Goal: Task Accomplishment & Management: Manage account settings

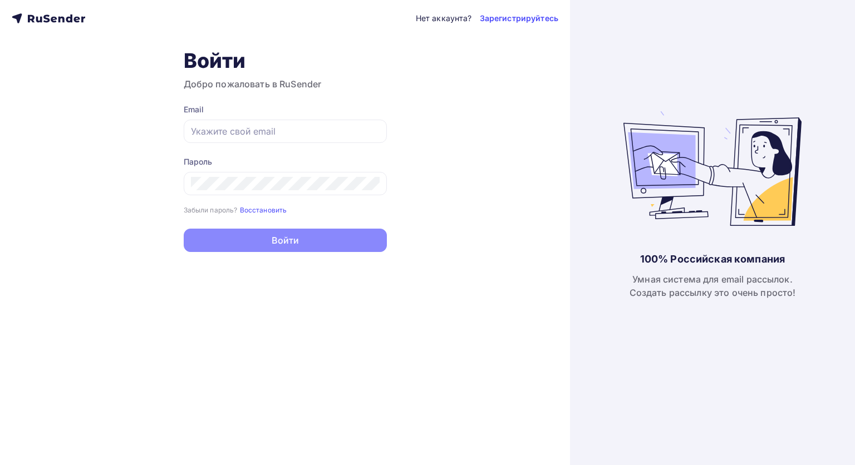
type input "[EMAIL_ADDRESS][DOMAIN_NAME]"
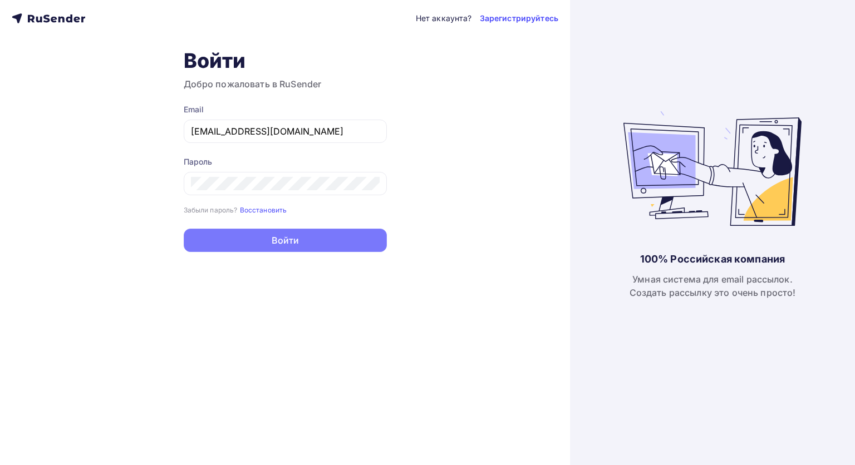
click at [333, 239] on button "Войти" at bounding box center [285, 240] width 203 height 23
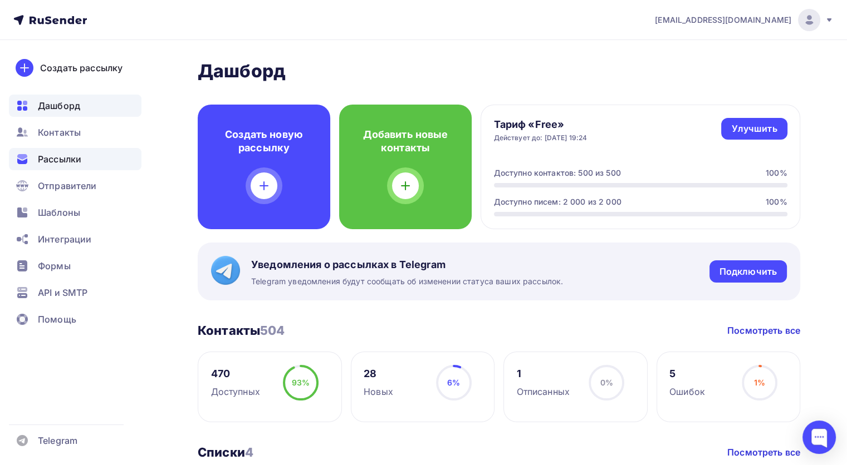
click at [97, 158] on div "Рассылки" at bounding box center [75, 159] width 132 height 22
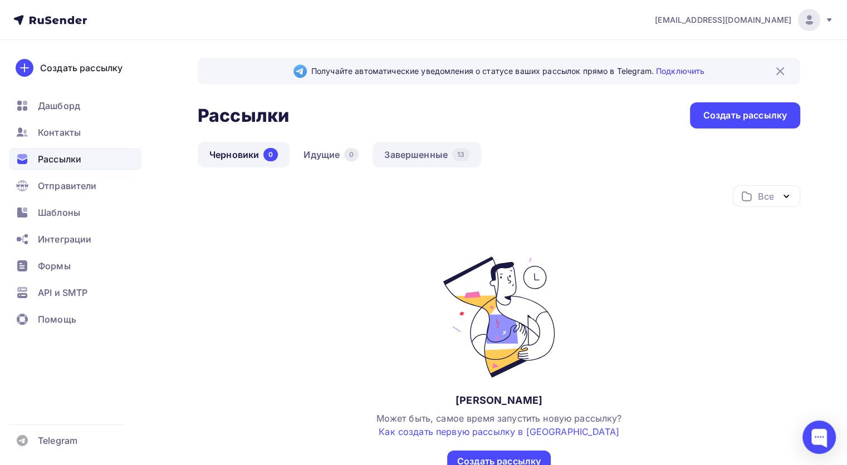
click at [430, 156] on link "Завершенные 13" at bounding box center [426, 155] width 109 height 26
